Goal: Information Seeking & Learning: Learn about a topic

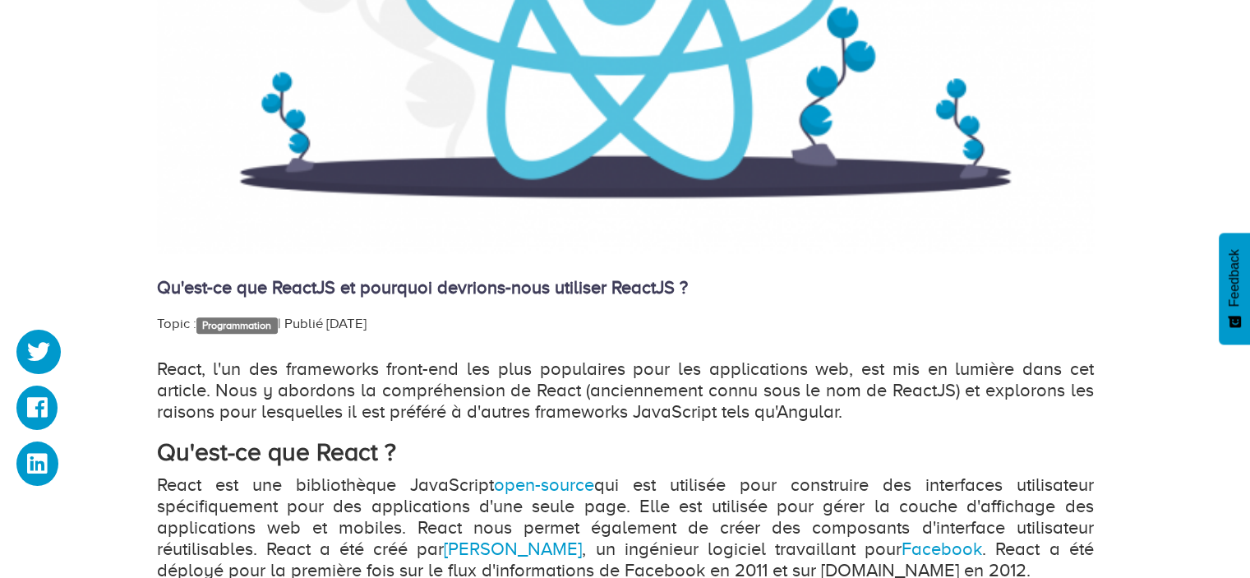
scroll to position [740, 0]
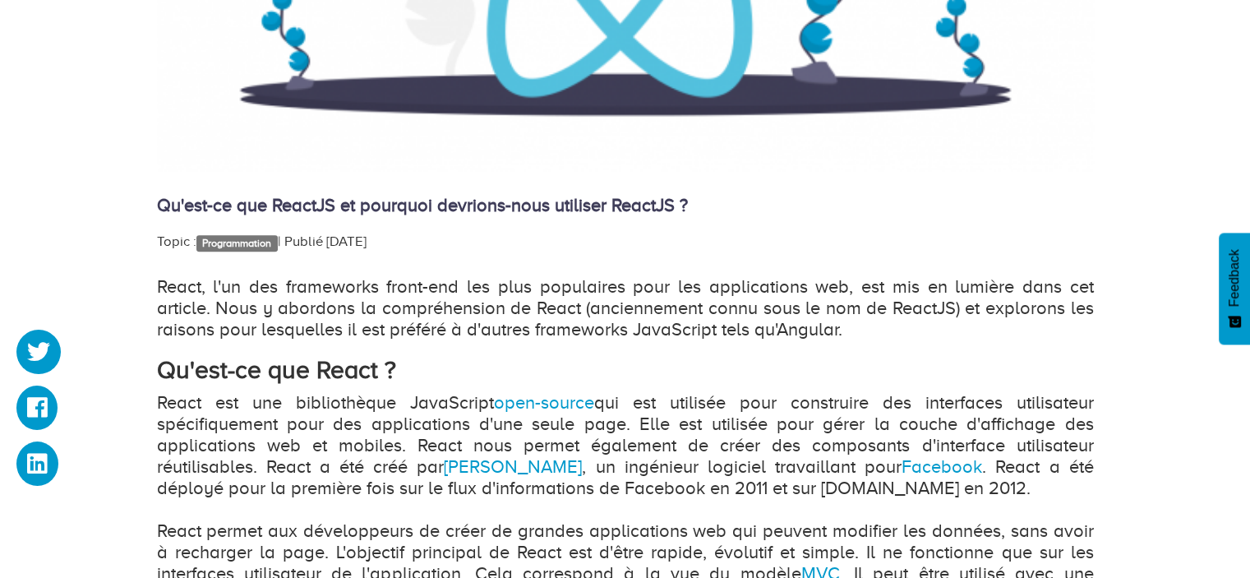
click at [440, 287] on p "React, l'un des frameworks front-end les plus populaires pour les applications …" at bounding box center [625, 308] width 937 height 64
drag, startPoint x: 388, startPoint y: 288, endPoint x: 458, endPoint y: 285, distance: 69.9
click at [458, 285] on p "React, l'un des frameworks front-end les plus populaires pour les applications …" at bounding box center [625, 308] width 937 height 64
drag, startPoint x: 695, startPoint y: 293, endPoint x: 871, endPoint y: 280, distance: 176.3
click at [871, 280] on p "React, l'un des frameworks front-end les plus populaires pour les applications …" at bounding box center [625, 308] width 937 height 64
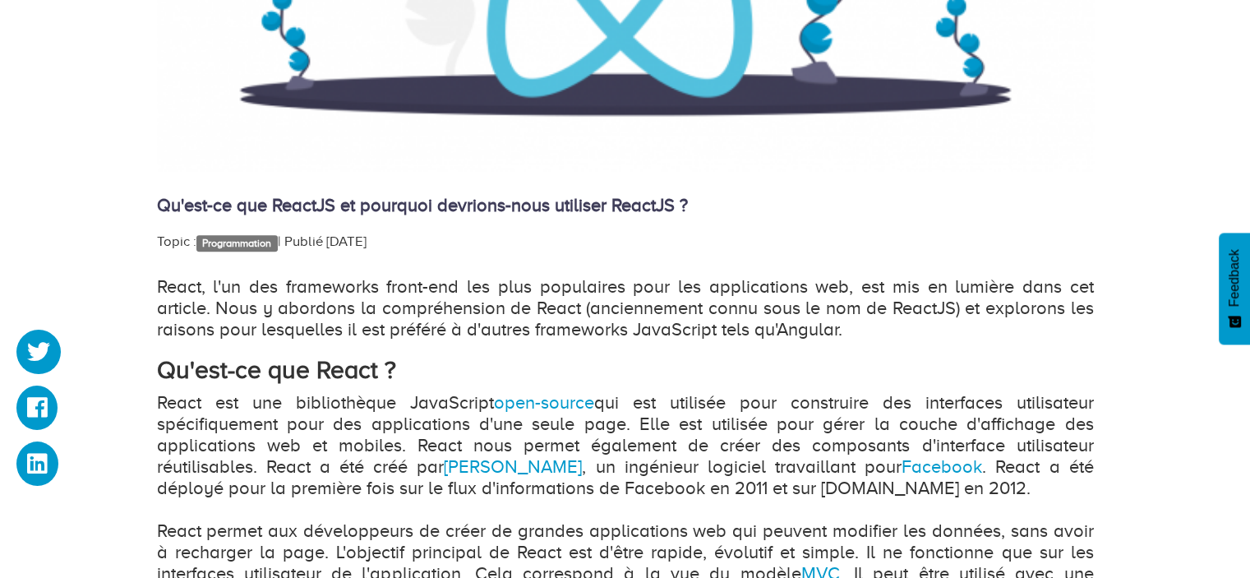
click at [901, 295] on p "React, l'un des frameworks front-end les plus populaires pour les applications …" at bounding box center [625, 308] width 937 height 64
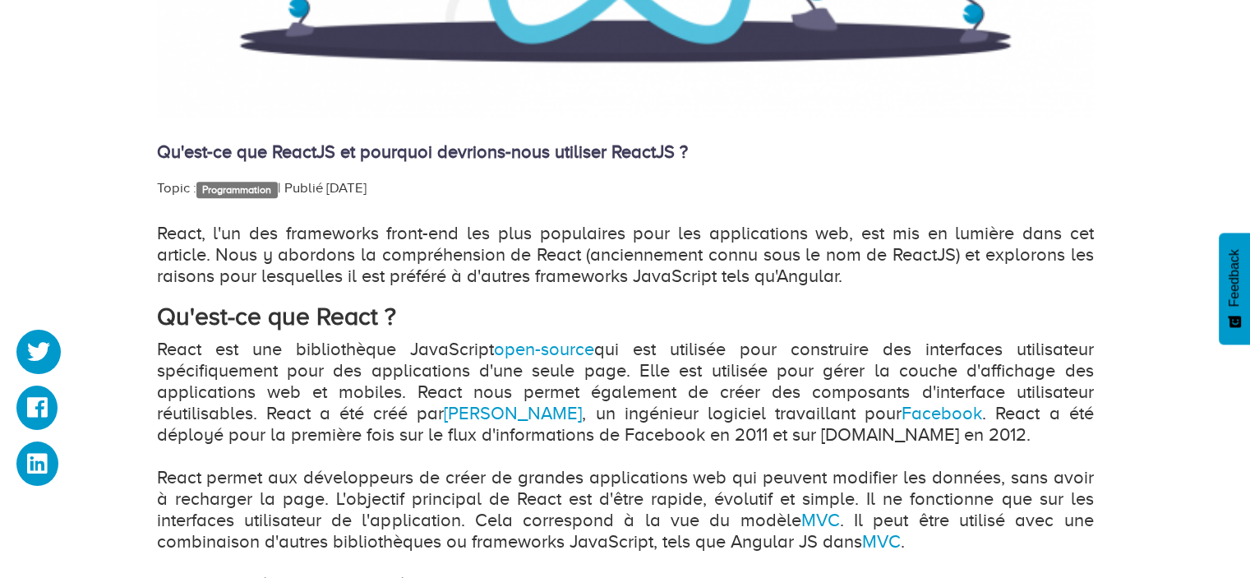
scroll to position [904, 0]
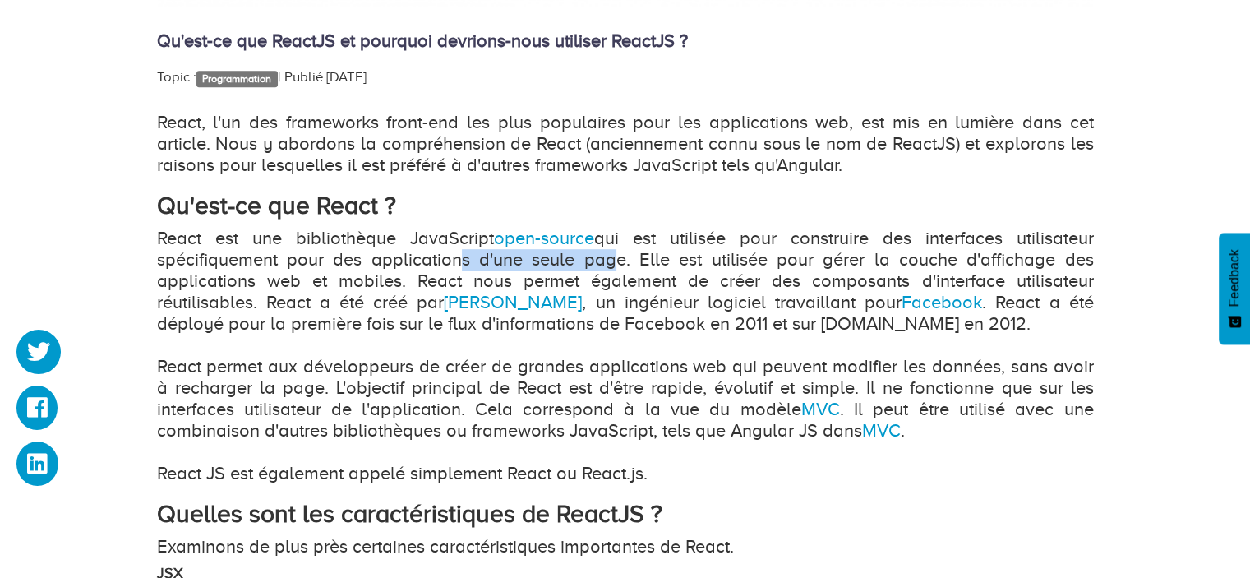
drag, startPoint x: 449, startPoint y: 263, endPoint x: 601, endPoint y: 256, distance: 151.3
click at [601, 256] on p "React est une bibliothèque JavaScript open-source qui est utilisée pour constru…" at bounding box center [625, 356] width 937 height 256
click at [487, 254] on p "React est une bibliothèque JavaScript open-source qui est utilisée pour constru…" at bounding box center [625, 356] width 937 height 256
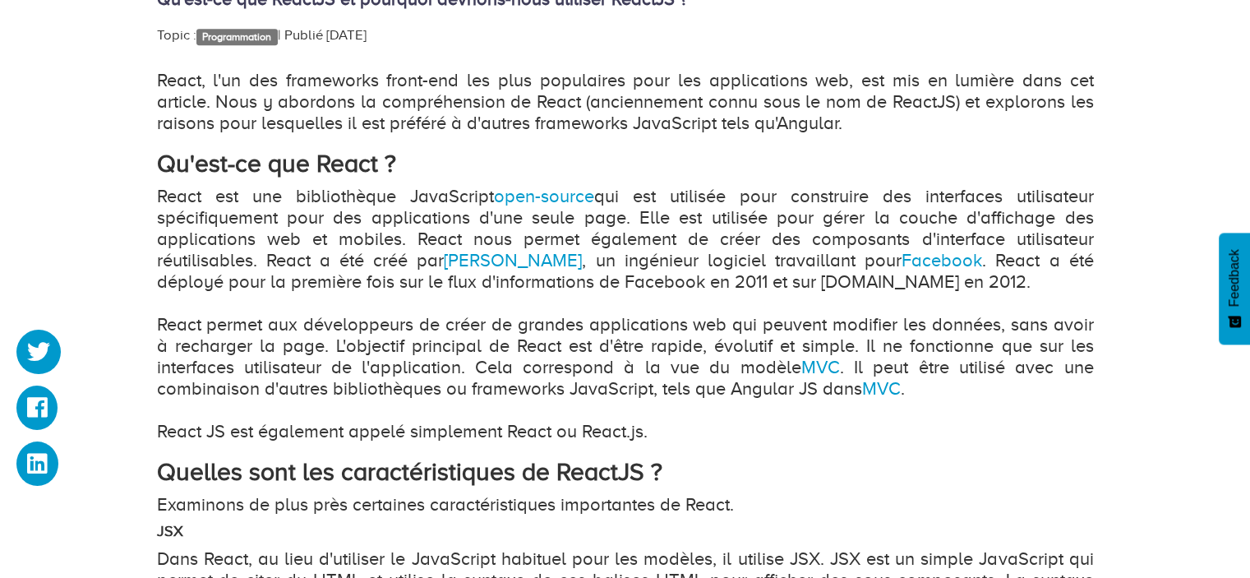
scroll to position [986, 0]
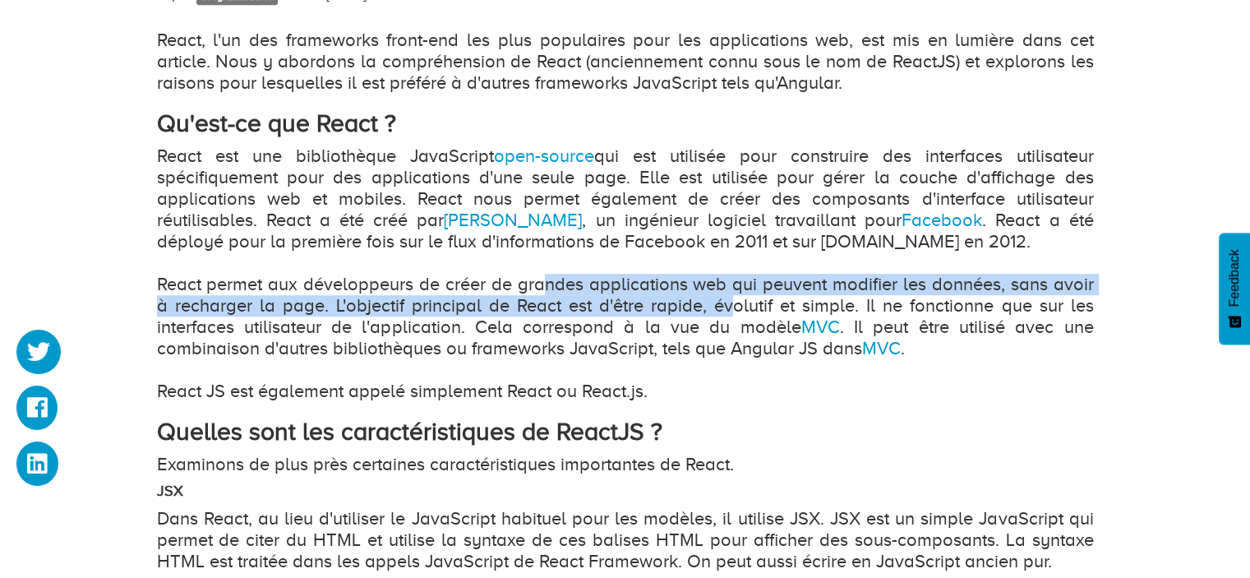
drag, startPoint x: 550, startPoint y: 285, endPoint x: 735, endPoint y: 298, distance: 185.4
click at [735, 298] on p "React est une bibliothèque JavaScript open-source qui est utilisée pour constru…" at bounding box center [625, 273] width 937 height 256
click at [358, 304] on p "React est une bibliothèque JavaScript open-source qui est utilisée pour constru…" at bounding box center [625, 273] width 937 height 256
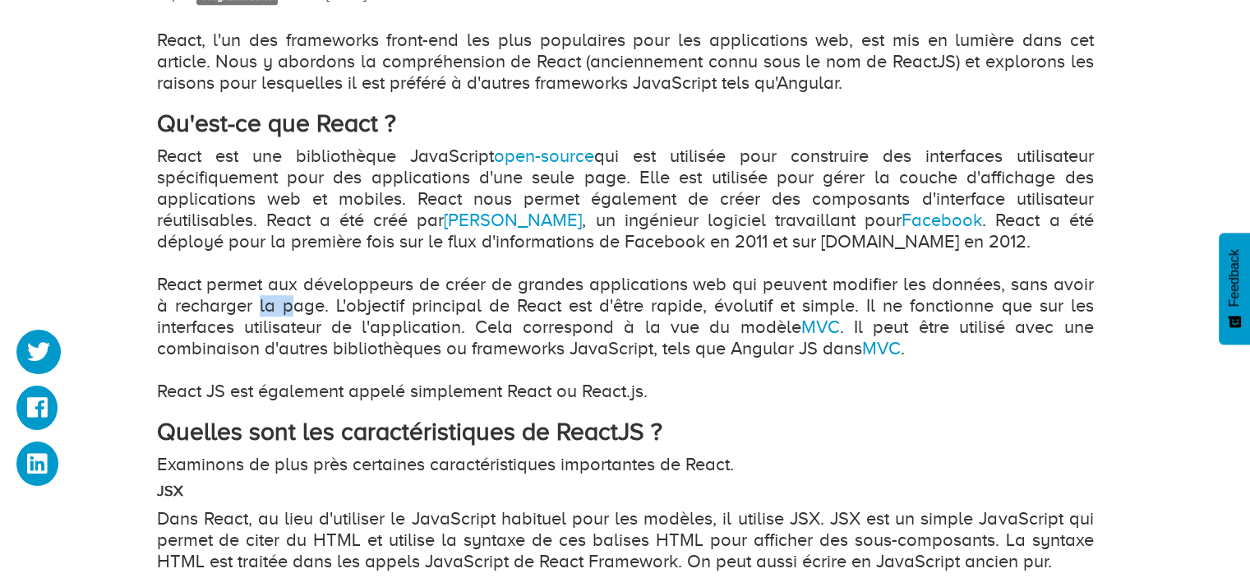
drag, startPoint x: 258, startPoint y: 311, endPoint x: 287, endPoint y: 305, distance: 29.3
click at [287, 305] on p "React est une bibliothèque JavaScript open-source qui est utilisée pour constru…" at bounding box center [625, 273] width 937 height 256
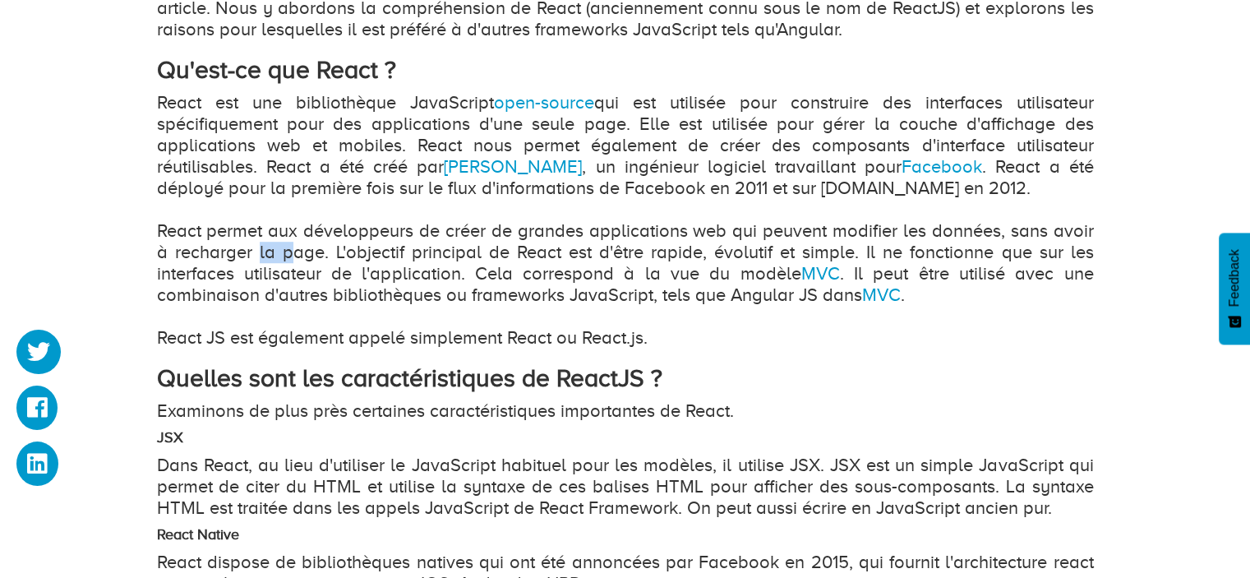
scroll to position [1068, 0]
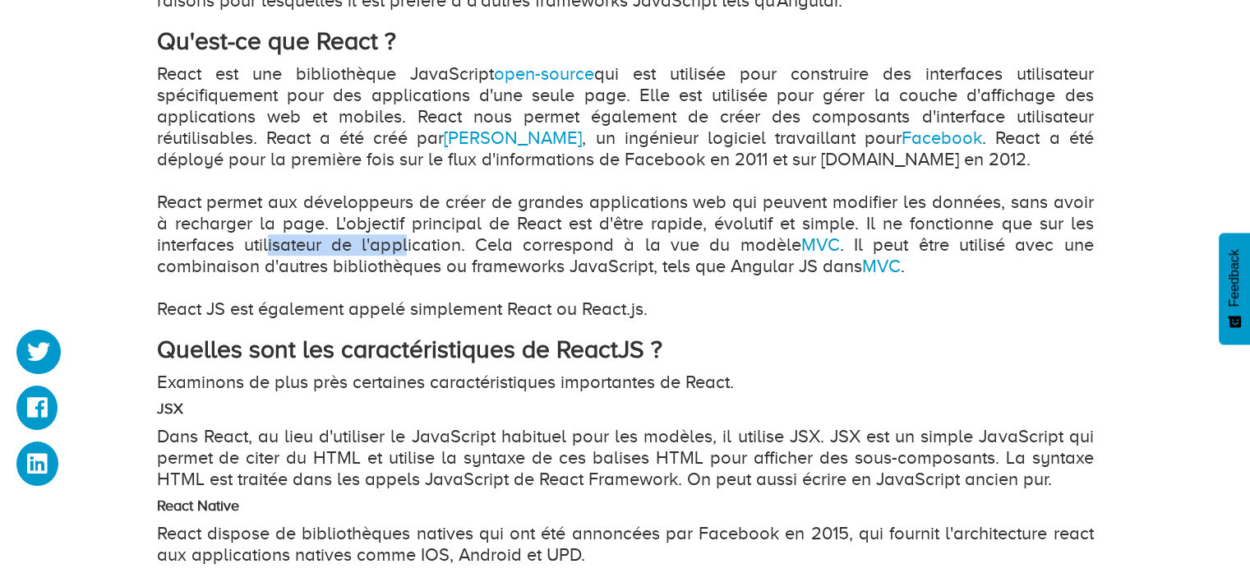
drag, startPoint x: 266, startPoint y: 245, endPoint x: 407, endPoint y: 252, distance: 140.7
click at [407, 252] on p "React est une bibliothèque JavaScript open-source qui est utilisée pour constru…" at bounding box center [625, 191] width 937 height 256
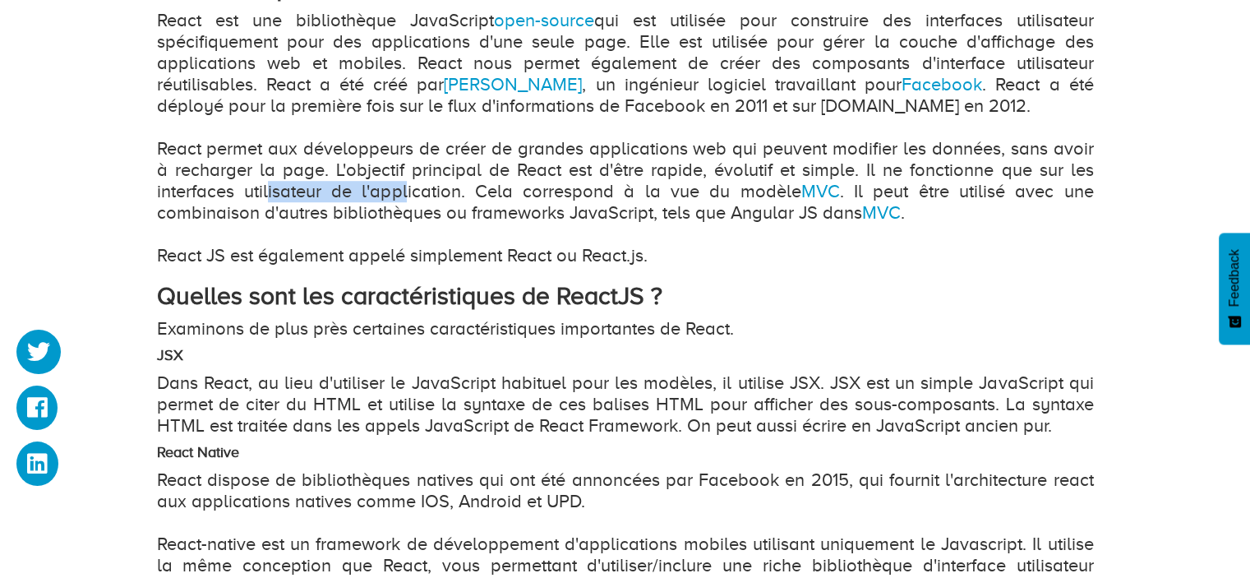
scroll to position [1150, 0]
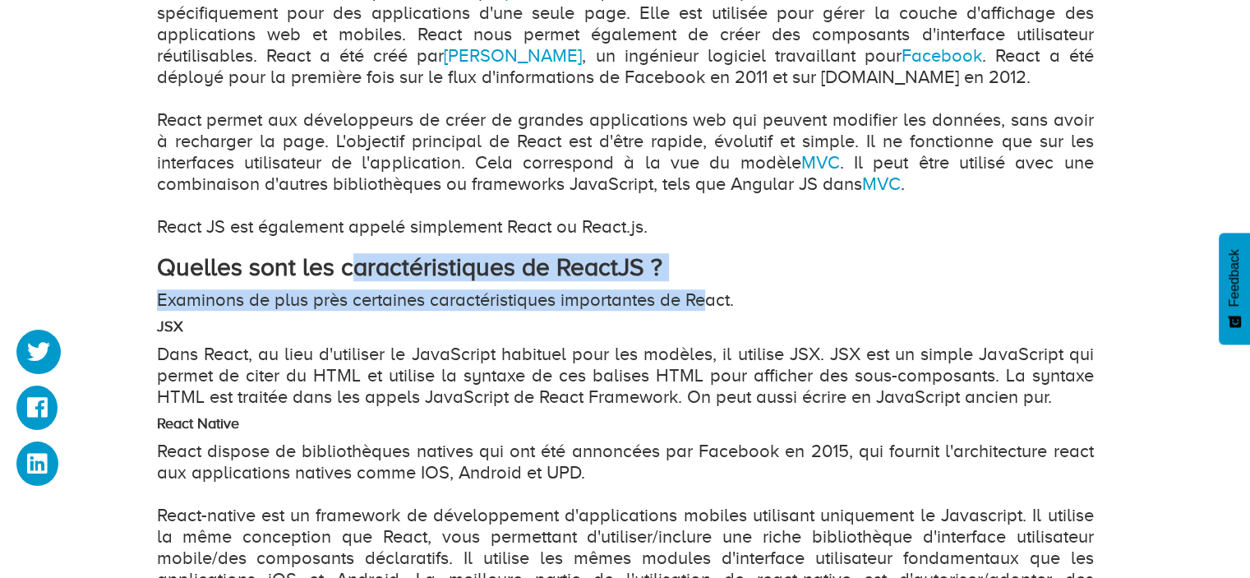
drag, startPoint x: 348, startPoint y: 275, endPoint x: 706, endPoint y: 287, distance: 357.6
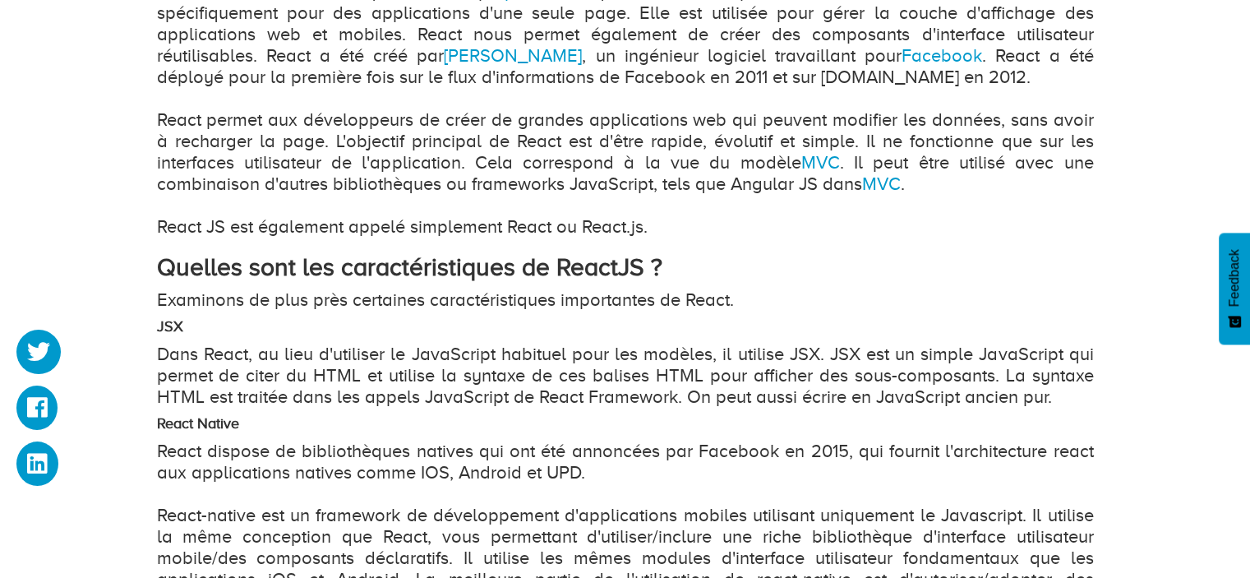
click at [423, 331] on h4 "JSX" at bounding box center [625, 327] width 937 height 16
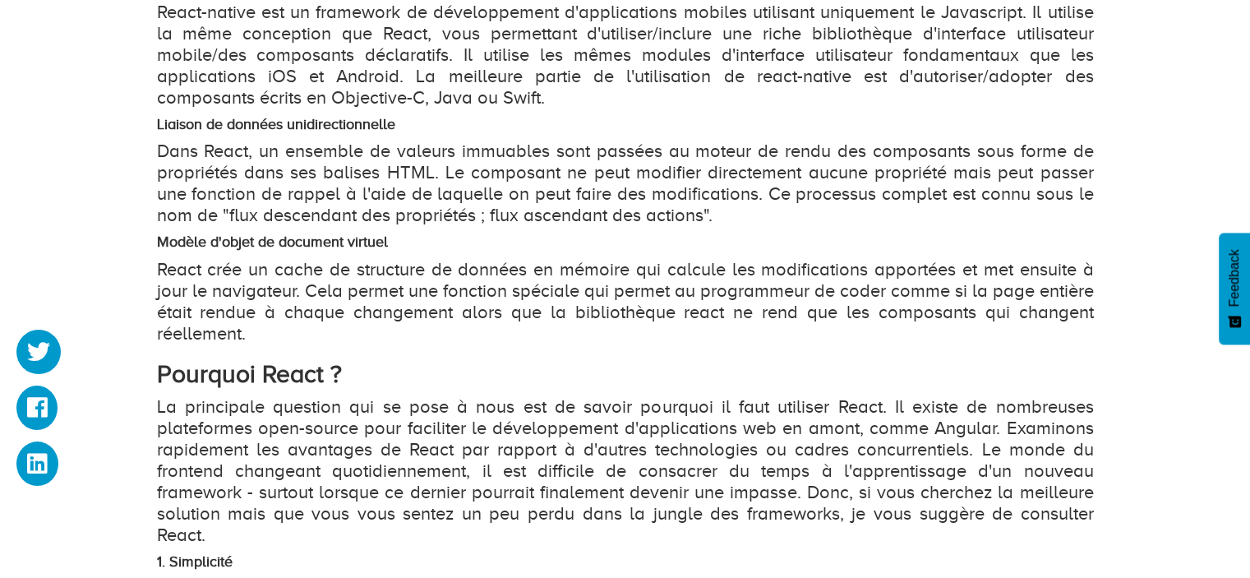
scroll to position [1397, 0]
